Goal: Information Seeking & Learning: Learn about a topic

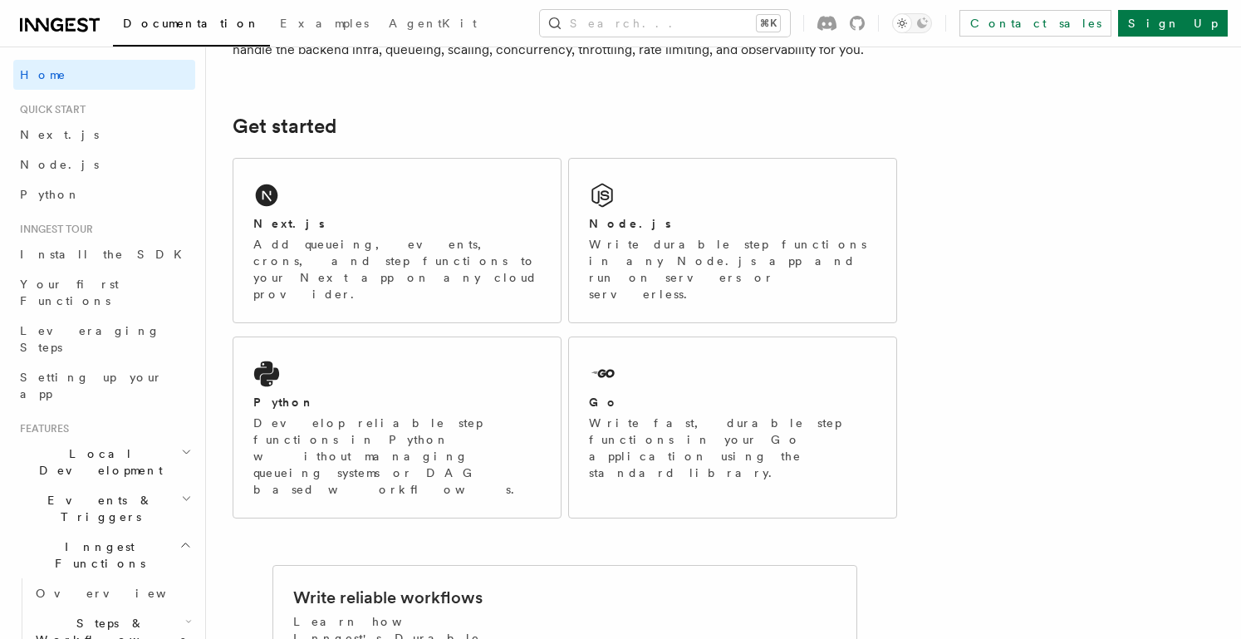
scroll to position [219, 0]
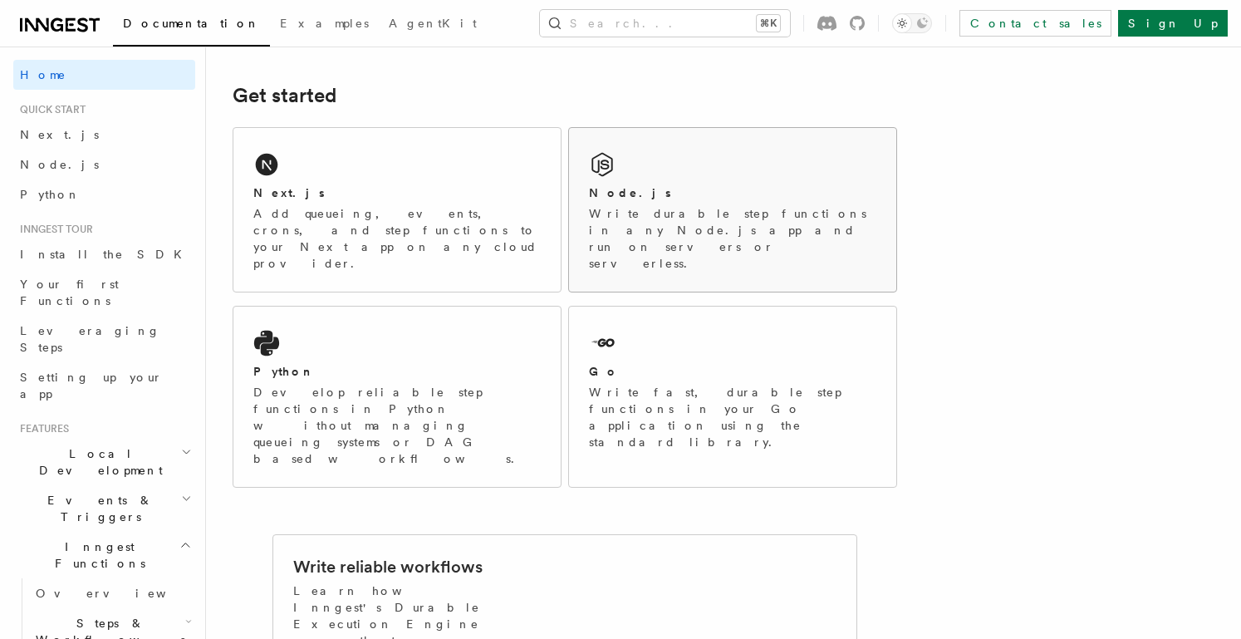
click at [659, 199] on div "Node.js" at bounding box center [732, 192] width 287 height 17
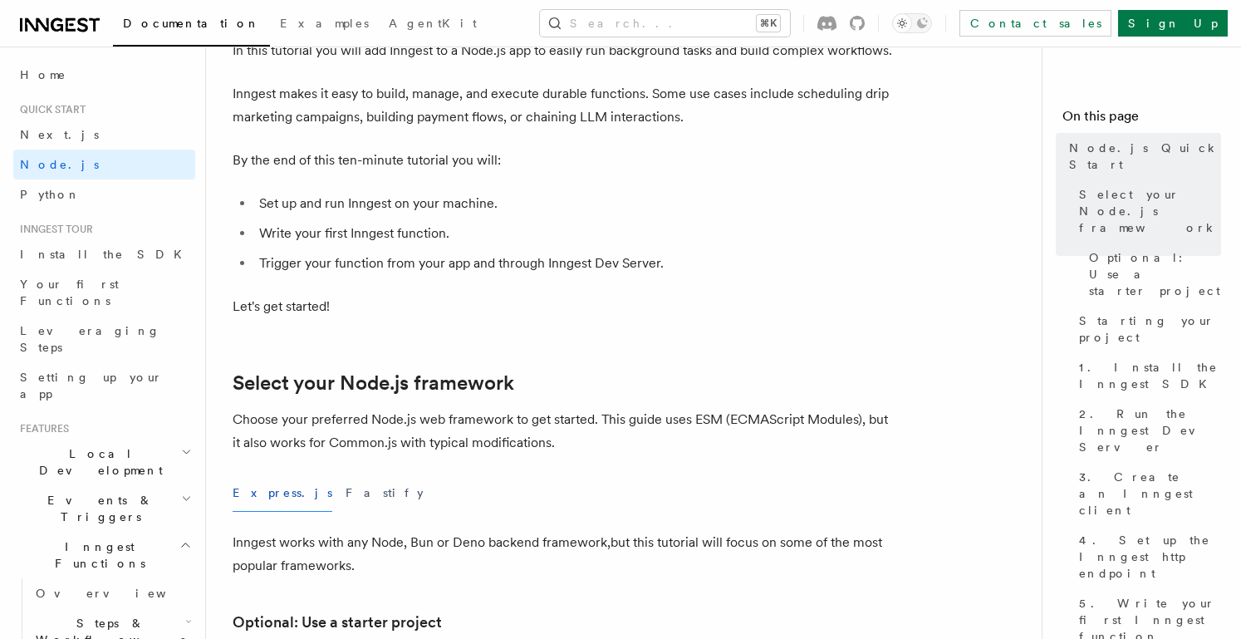
scroll to position [124, 0]
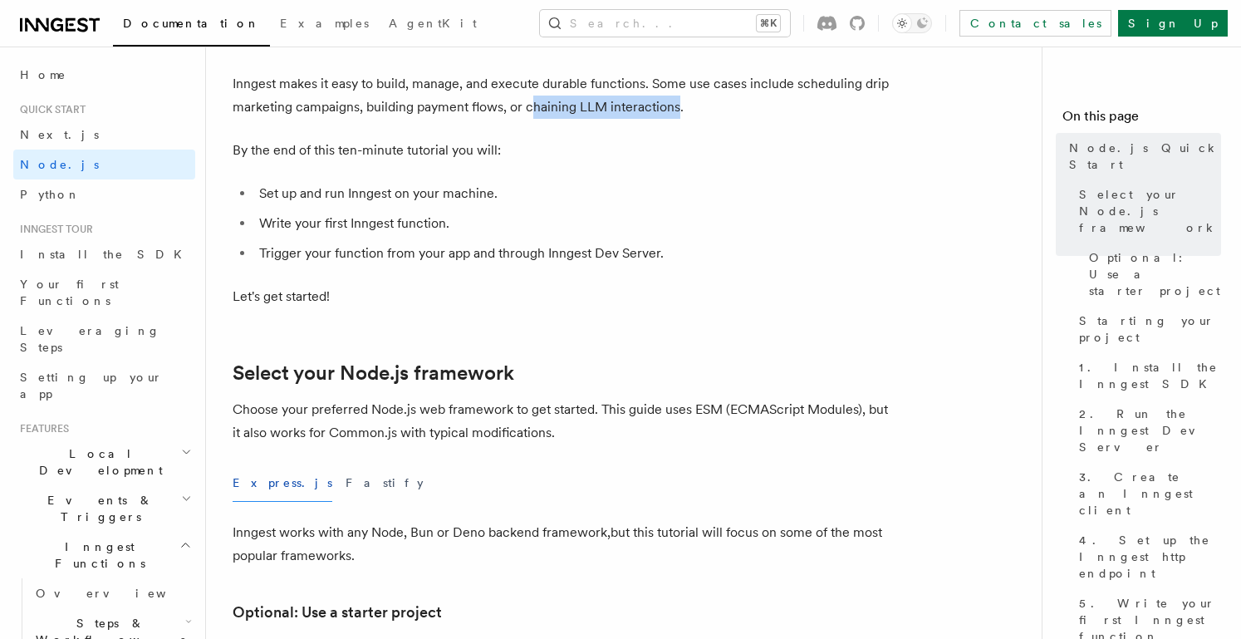
drag, startPoint x: 679, startPoint y: 110, endPoint x: 528, endPoint y: 108, distance: 151.2
click at [528, 107] on p "Inngest makes it easy to build, manage, and execute durable functions. Some use…" at bounding box center [565, 95] width 665 height 47
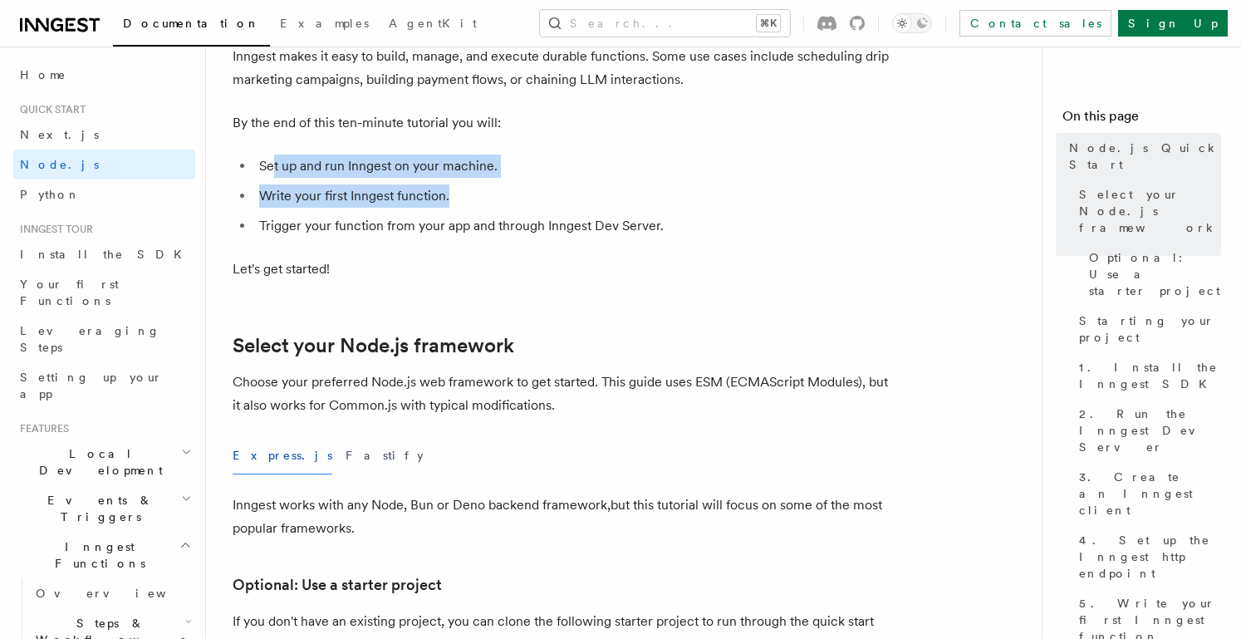
drag, startPoint x: 275, startPoint y: 171, endPoint x: 471, endPoint y: 189, distance: 196.9
click at [471, 189] on ul "Set up and run Inngest on your machine. Write your first Inngest function. Trig…" at bounding box center [565, 196] width 665 height 83
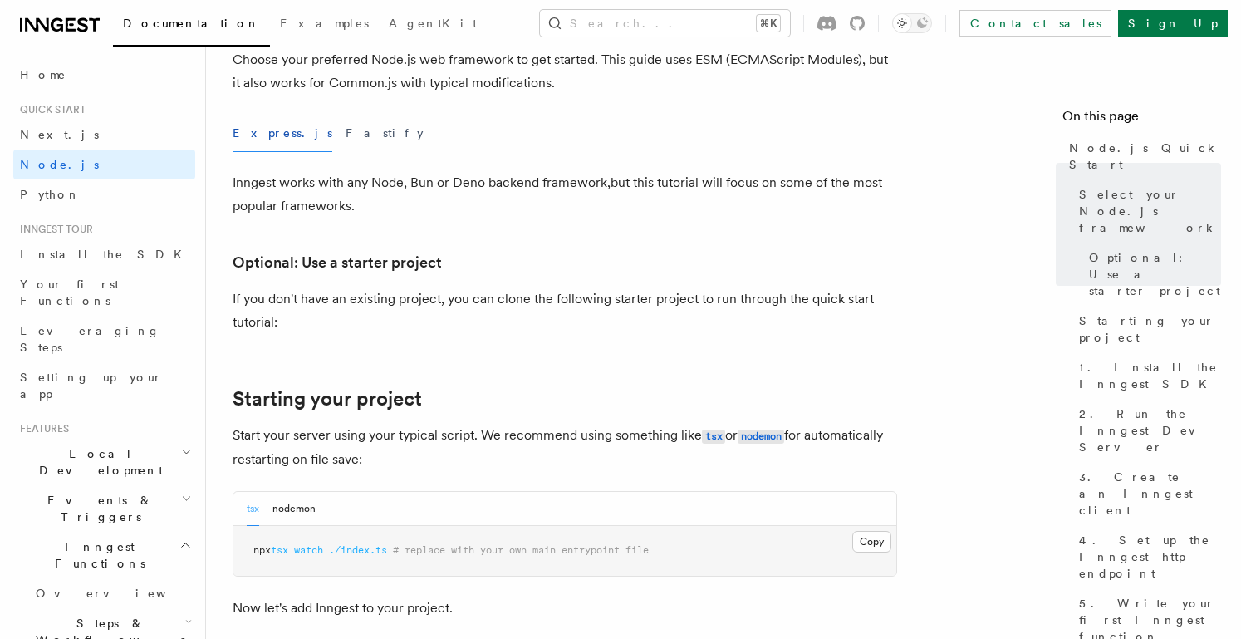
scroll to position [479, 0]
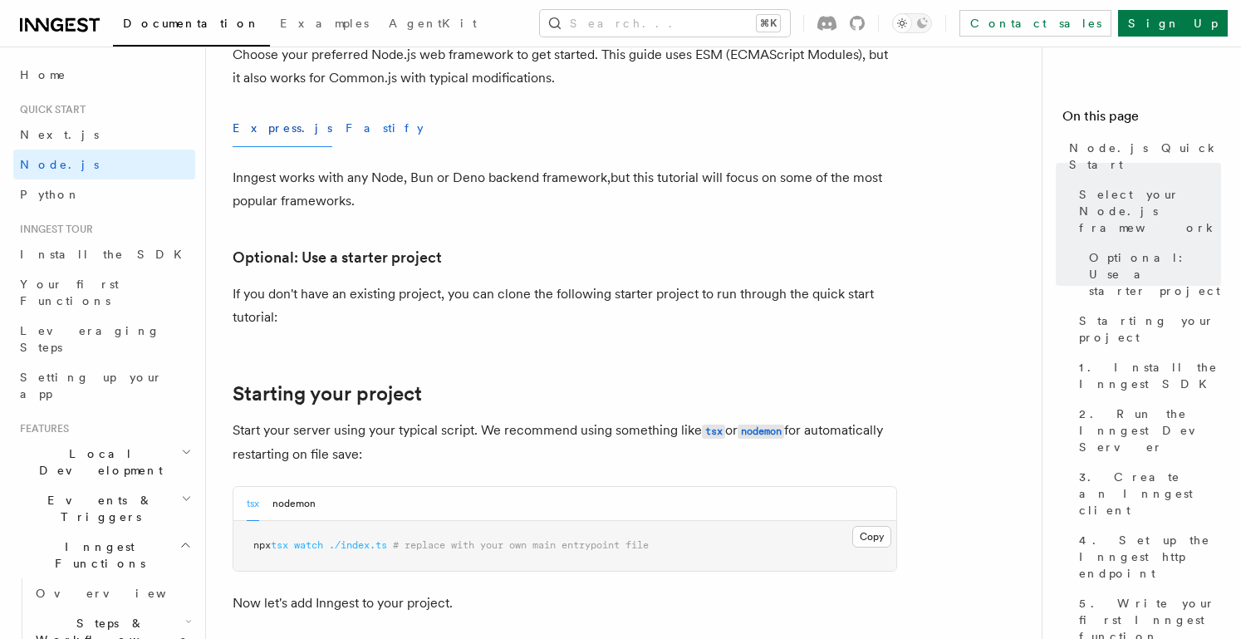
click at [346, 123] on button "Fastify" at bounding box center [385, 128] width 78 height 37
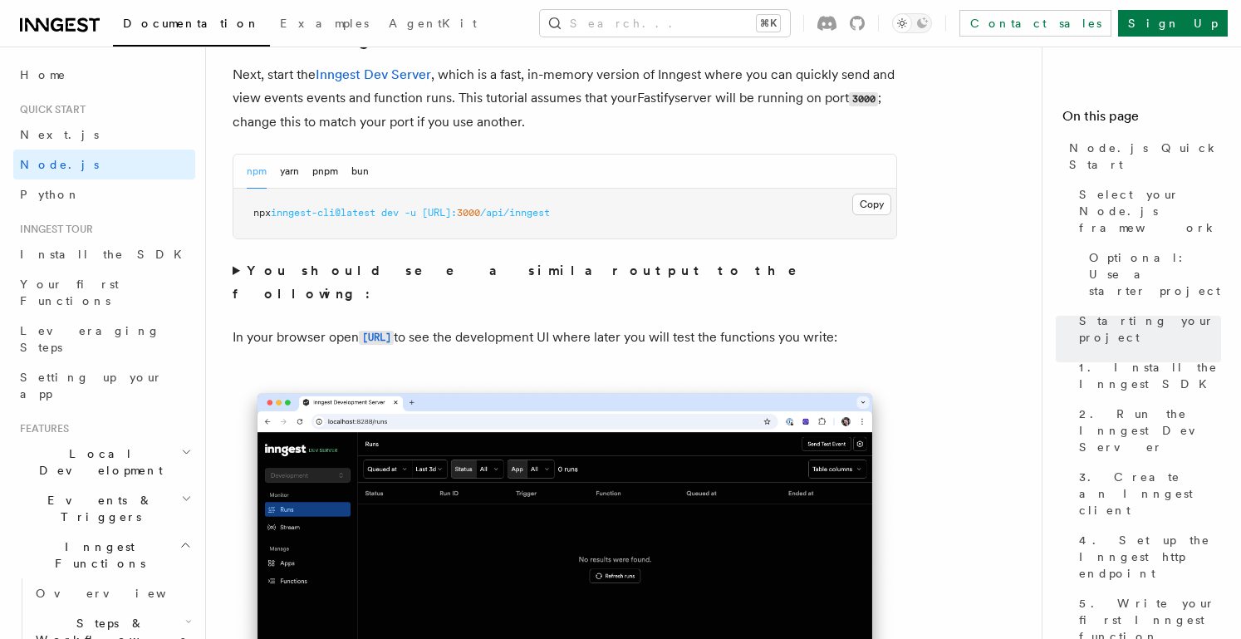
scroll to position [1343, 0]
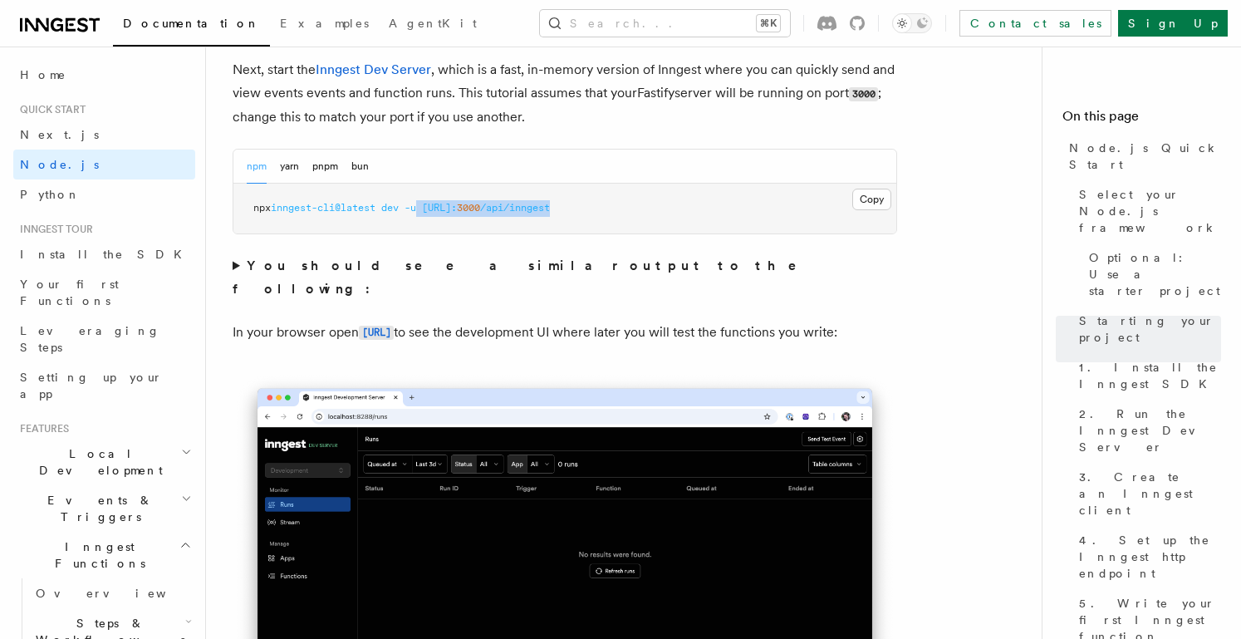
drag, startPoint x: 629, startPoint y: 205, endPoint x: 429, endPoint y: 209, distance: 200.3
click at [429, 209] on span "npx inngest-cli@latest dev -u [URL]: 3000 /api/inngest" at bounding box center [401, 208] width 297 height 12
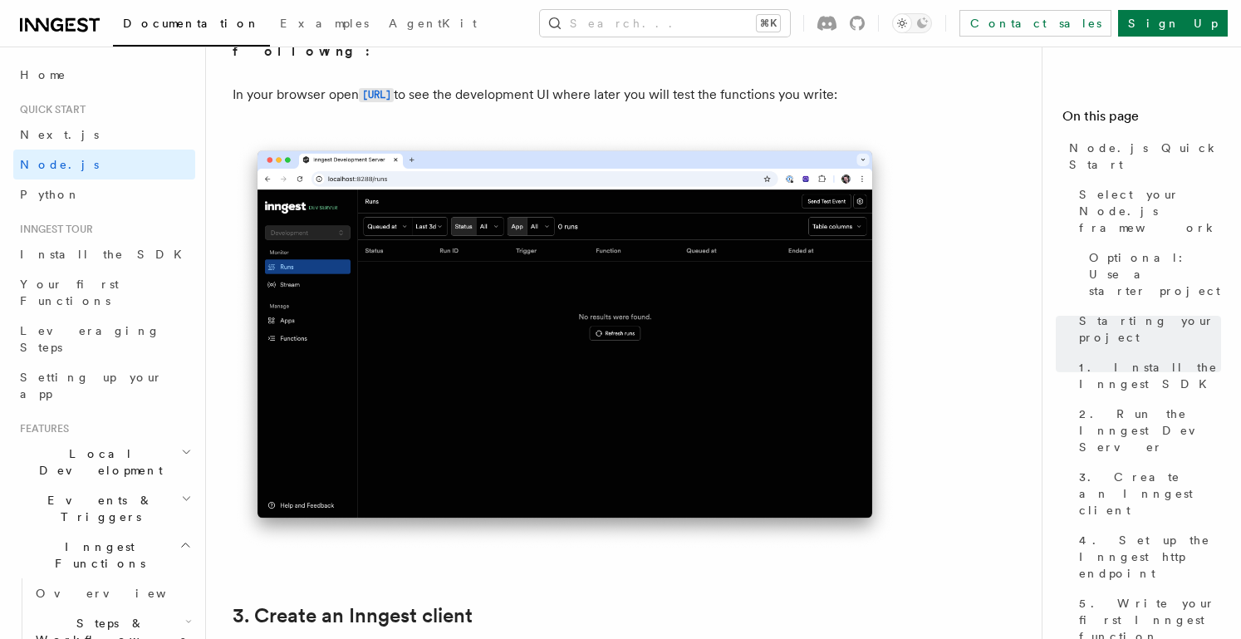
scroll to position [1582, 0]
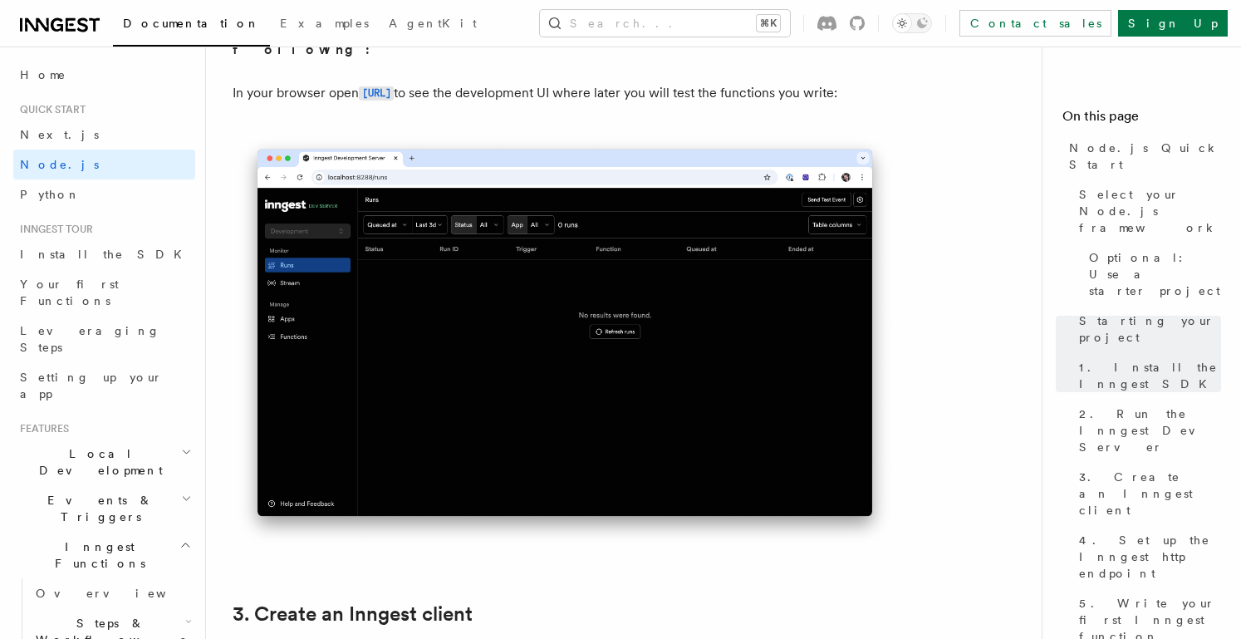
click at [730, 337] on img at bounding box center [565, 341] width 665 height 418
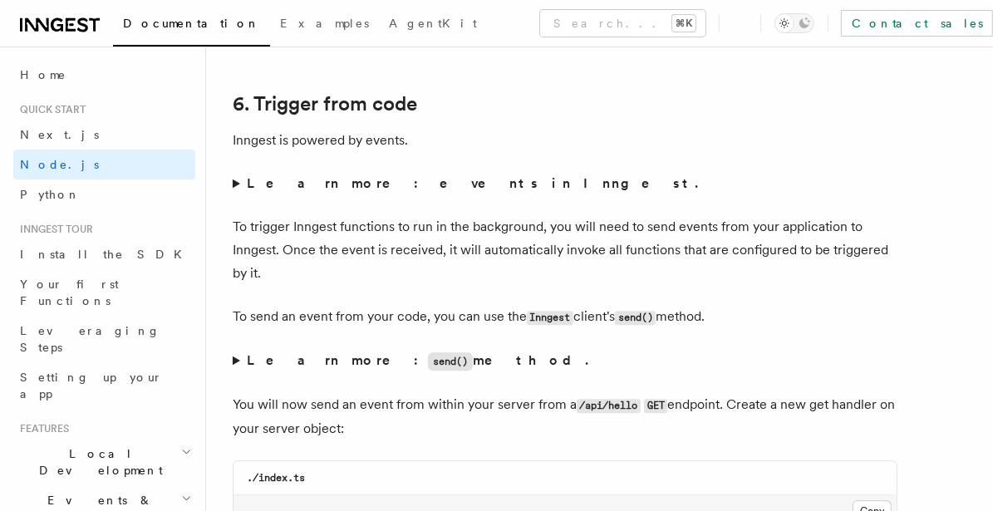
scroll to position [8578, 0]
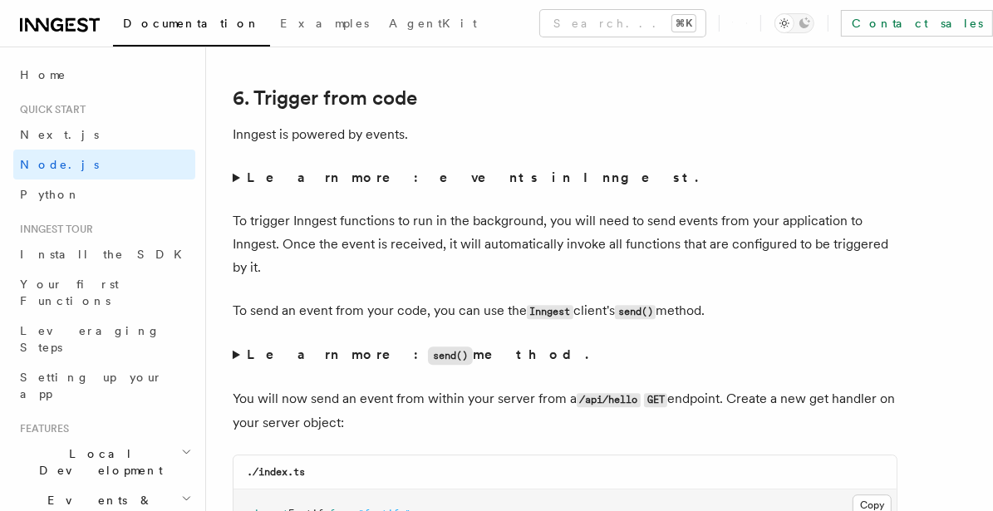
click at [238, 189] on summary "Learn more: events in Inngest." at bounding box center [565, 177] width 665 height 23
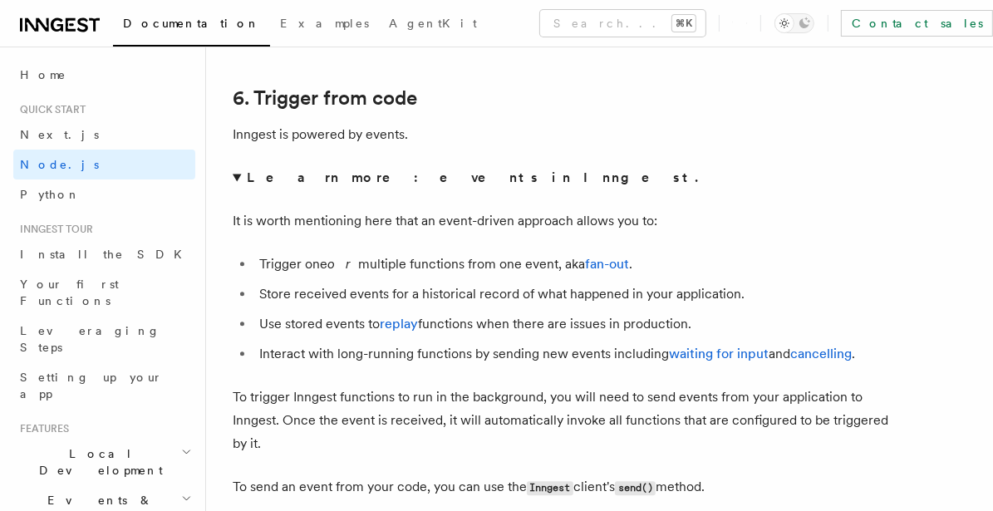
click at [256, 185] on strong "Learn more: events in Inngest." at bounding box center [474, 178] width 455 height 16
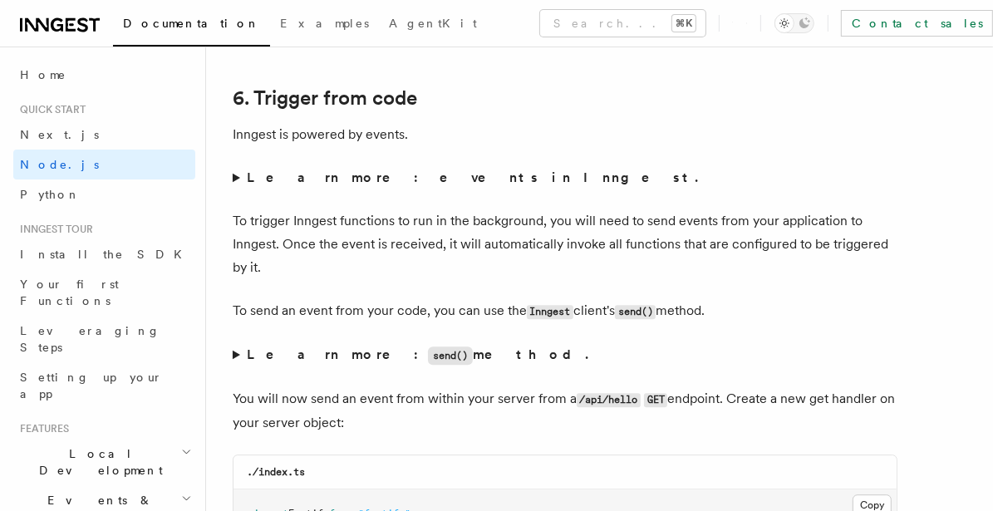
click at [239, 189] on summary "Learn more: events in Inngest." at bounding box center [565, 177] width 665 height 23
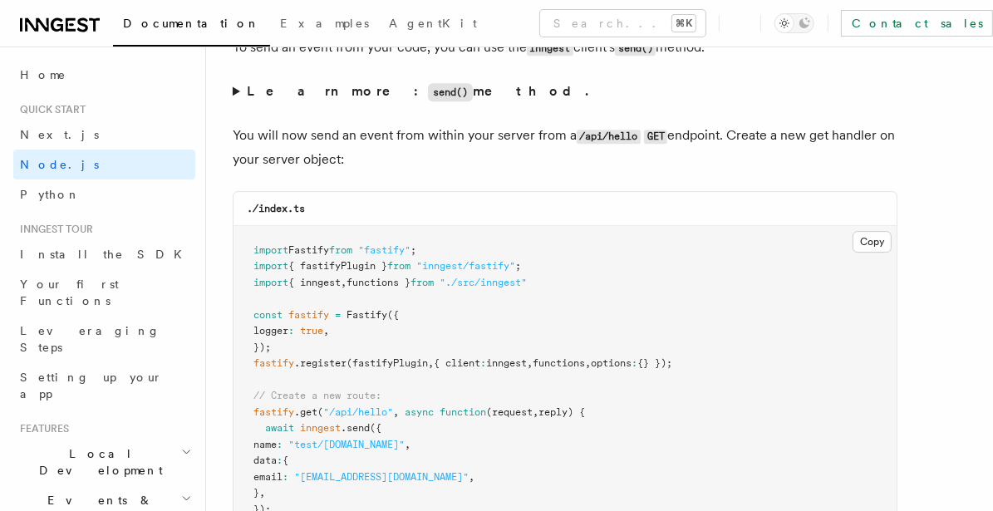
scroll to position [9021, 0]
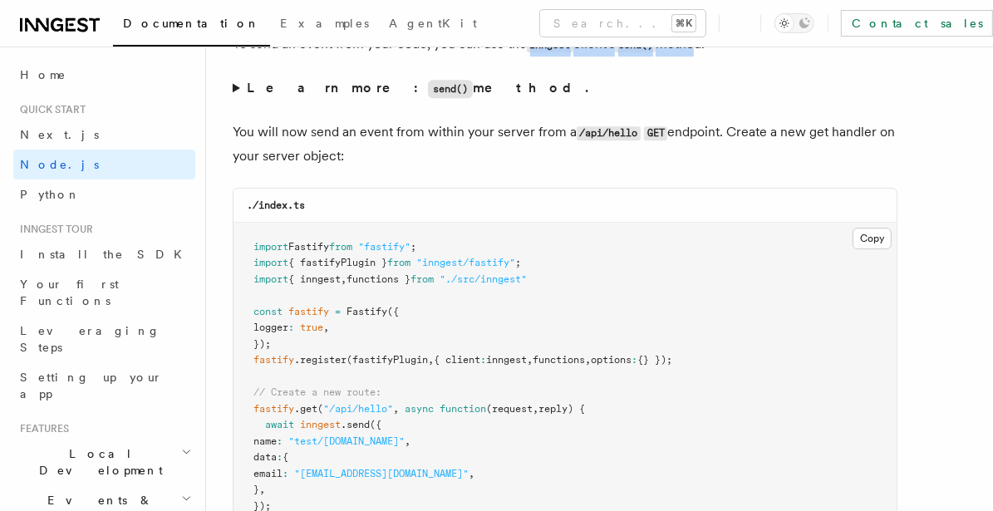
drag, startPoint x: 527, startPoint y: 66, endPoint x: 701, endPoint y: 72, distance: 174.6
click at [701, 57] on p "To send an event from your code, you can use the Inngest client's send() method." at bounding box center [565, 44] width 665 height 24
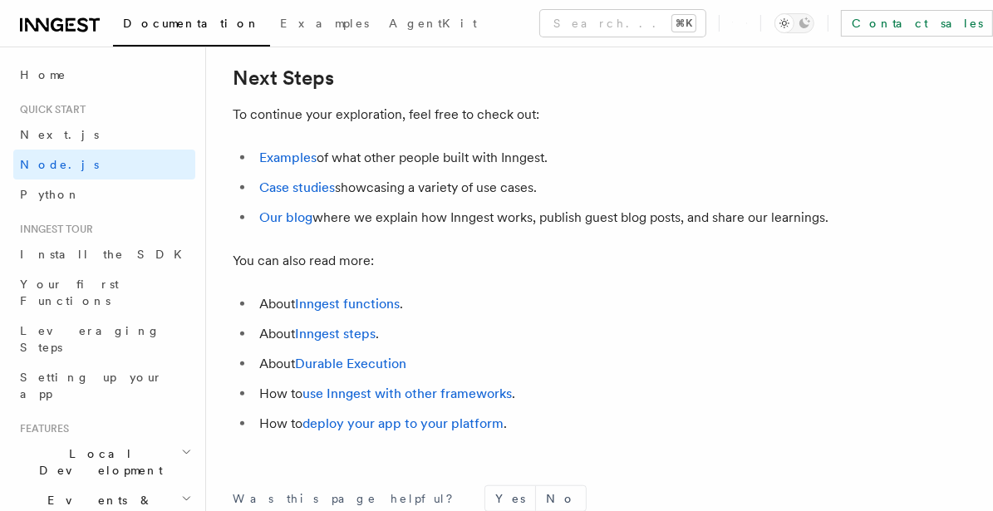
scroll to position [10792, 0]
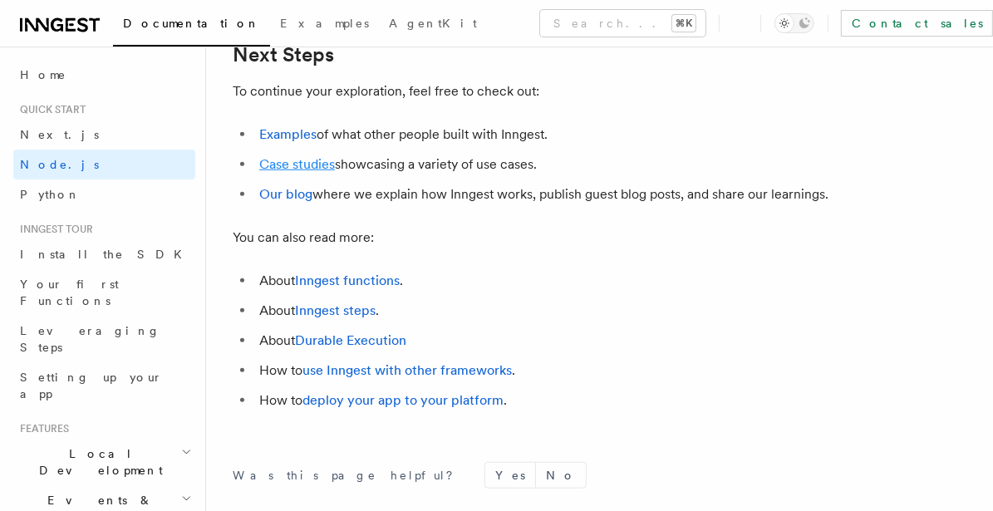
click at [307, 172] on link "Case studies" at bounding box center [297, 164] width 76 height 16
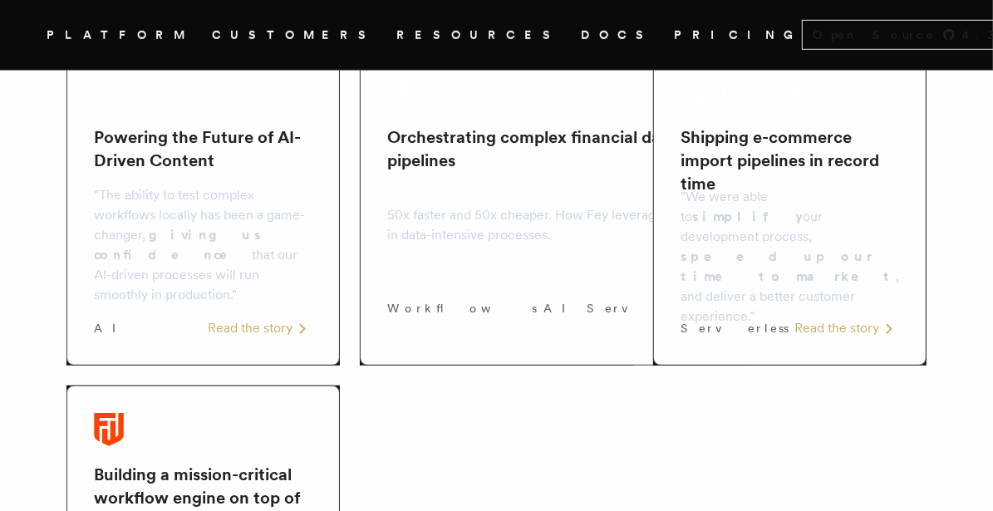
scroll to position [945, 0]
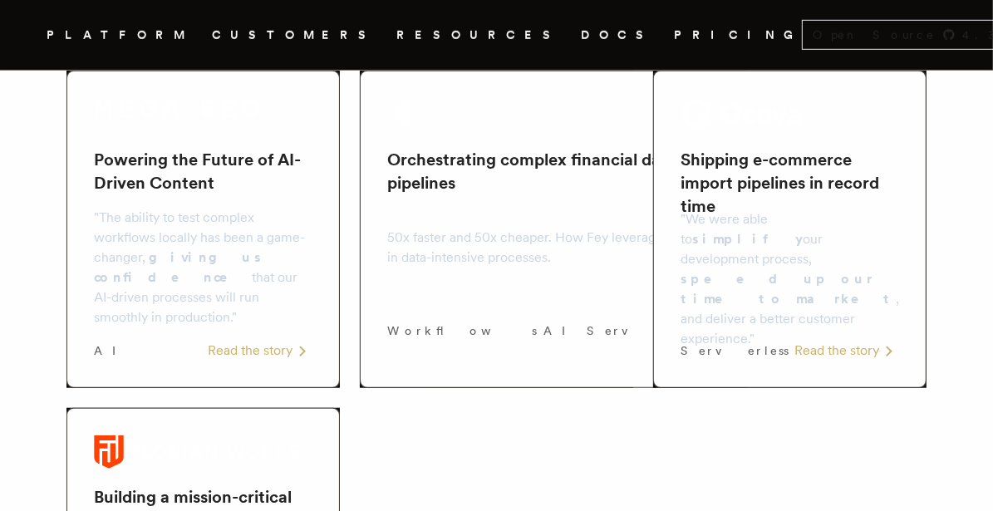
click at [695, 301] on div "Read the story" at bounding box center [710, 331] width 30 height 60
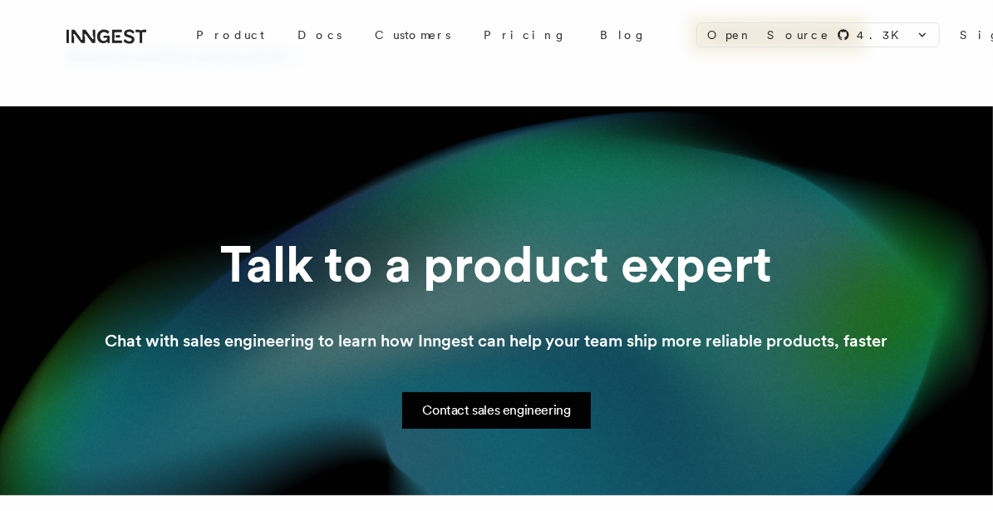
scroll to position [5013, 0]
